Goal: Task Accomplishment & Management: Use online tool/utility

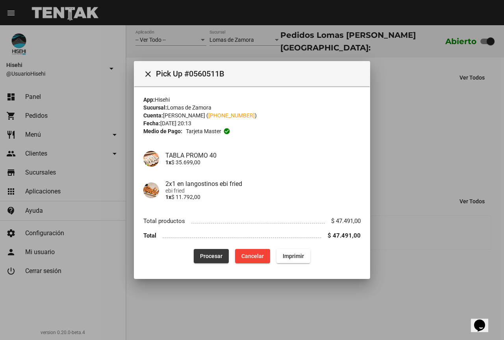
click at [210, 253] on span "Procesar" at bounding box center [211, 256] width 22 height 6
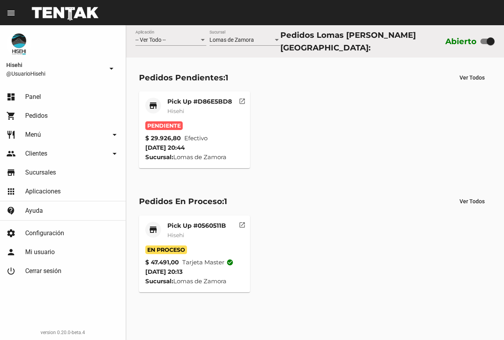
click at [206, 107] on mat-card-subtitle "Hisehi" at bounding box center [199, 111] width 65 height 8
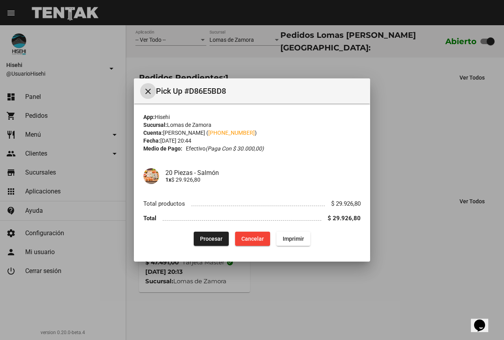
click at [207, 234] on button "Procesar" at bounding box center [211, 238] width 35 height 14
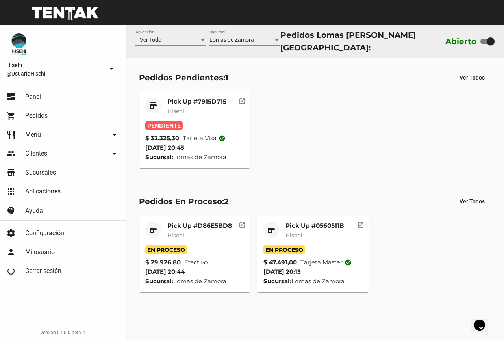
click at [215, 103] on div "Pick Up #7915D715 Hisehi" at bounding box center [196, 110] width 59 height 24
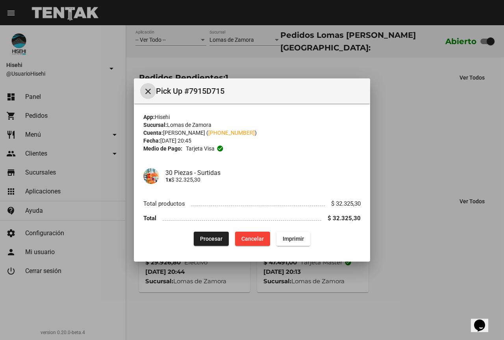
click at [206, 238] on span "Procesar" at bounding box center [211, 238] width 22 height 6
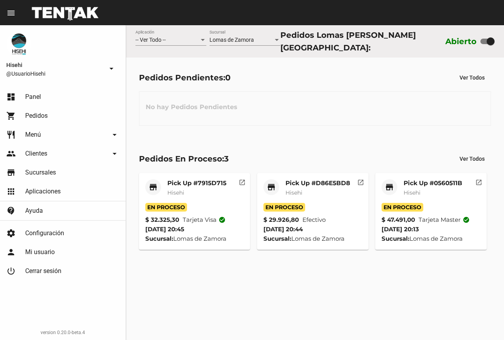
click at [431, 183] on mat-card-title "Pick Up #0560511B" at bounding box center [432, 183] width 59 height 8
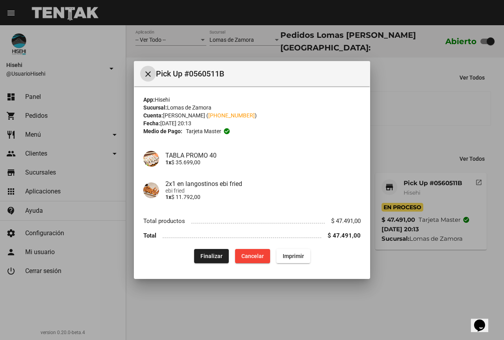
click at [211, 251] on button "Finalizar" at bounding box center [211, 256] width 35 height 14
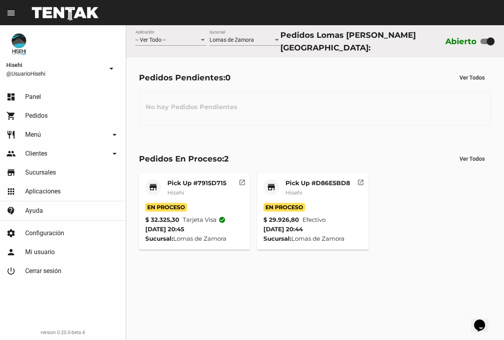
click at [278, 185] on div "store" at bounding box center [271, 187] width 16 height 16
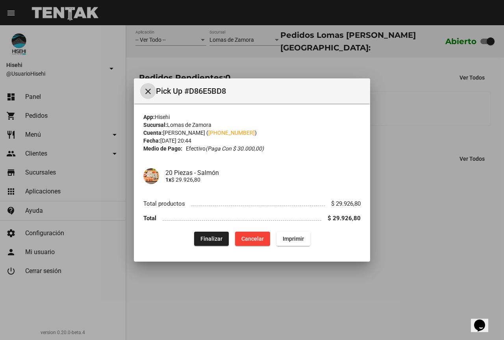
click at [432, 185] on div at bounding box center [252, 170] width 504 height 340
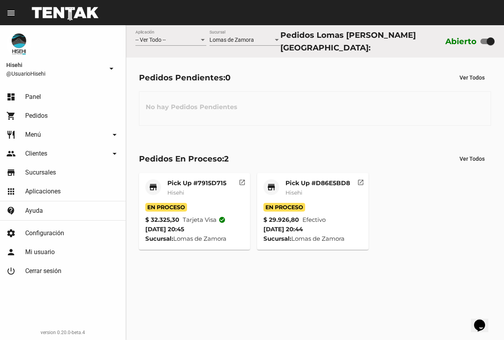
click at [210, 197] on div "Pick Up #7915D715 Hisehi" at bounding box center [196, 191] width 59 height 24
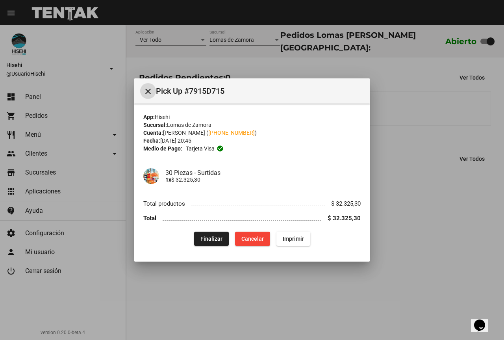
click at [219, 236] on span "Finalizar" at bounding box center [211, 238] width 22 height 6
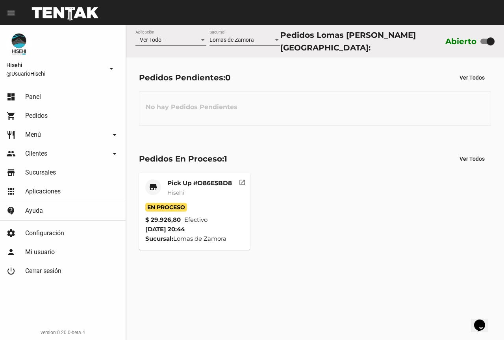
click at [205, 189] on mat-card-subtitle "Hisehi" at bounding box center [199, 192] width 65 height 8
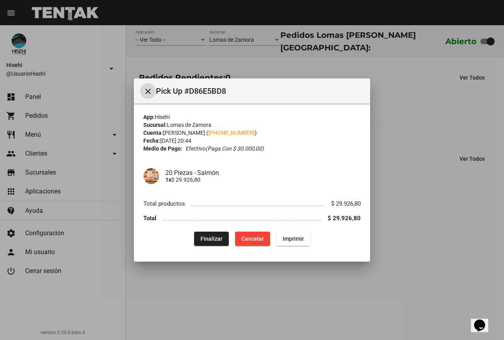
click at [213, 242] on button "Finalizar" at bounding box center [211, 238] width 35 height 14
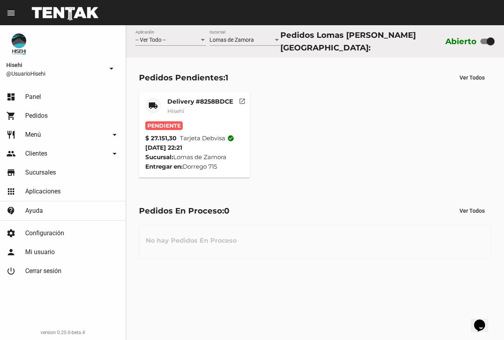
click at [172, 116] on div "Delivery #8258BDCE [PERSON_NAME]" at bounding box center [200, 110] width 66 height 24
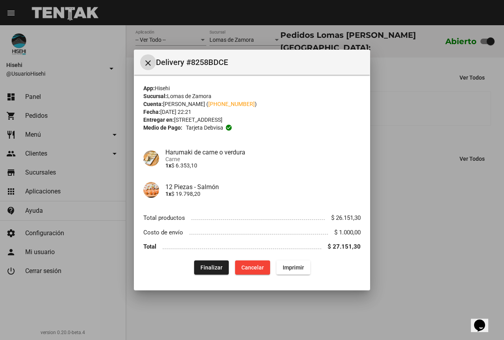
click at [148, 60] on mat-icon "close" at bounding box center [147, 62] width 9 height 9
